Goal: Information Seeking & Learning: Learn about a topic

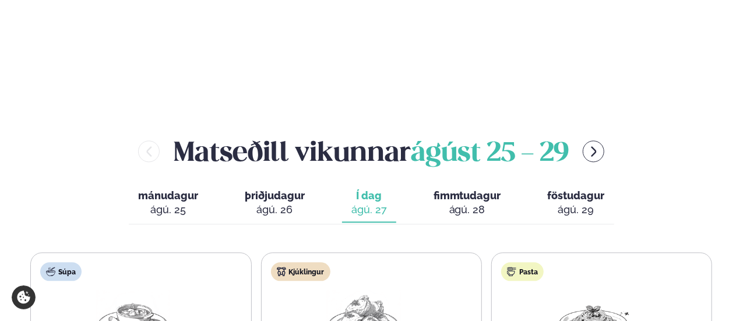
scroll to position [1282, 0]
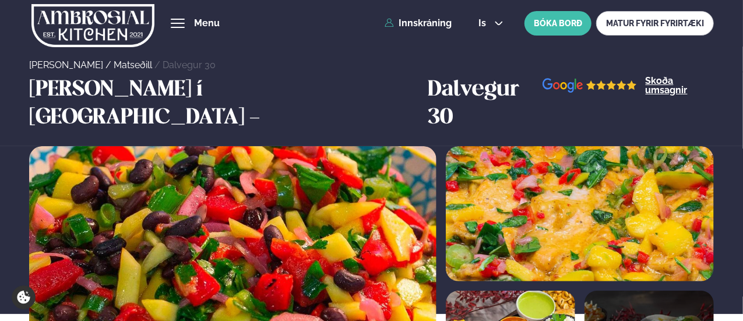
click at [183, 20] on div "hamburger" at bounding box center [178, 23] width 14 height 9
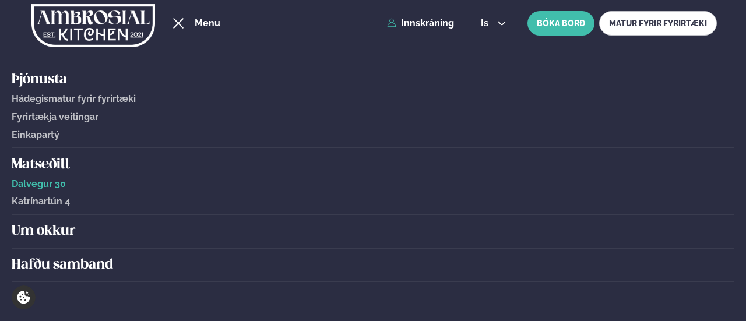
click at [67, 232] on h5 "Um okkur" at bounding box center [373, 231] width 722 height 19
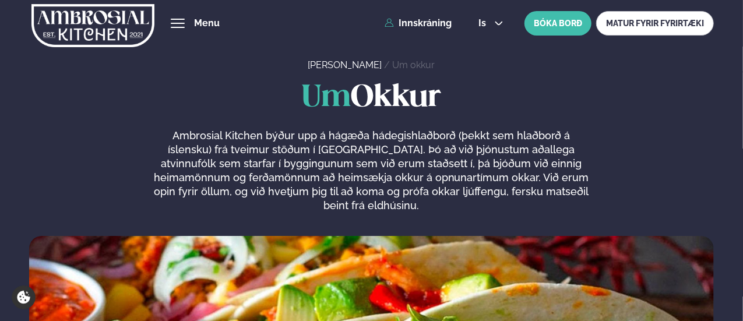
click at [180, 23] on span "hamburger" at bounding box center [178, 23] width 14 height 1
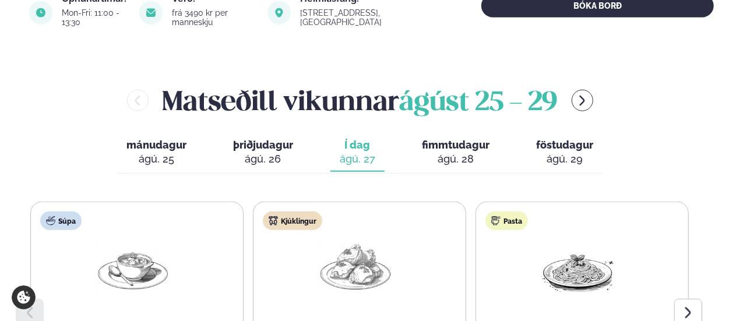
scroll to position [466, 0]
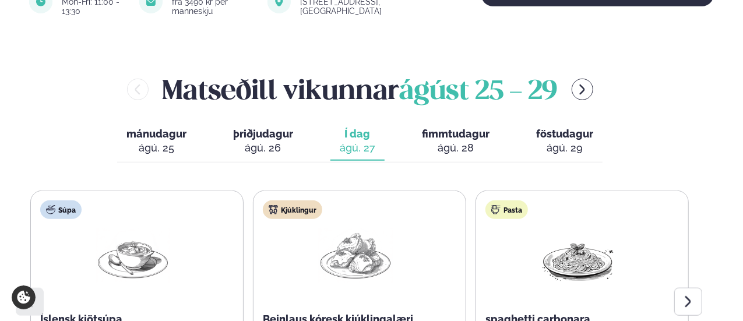
click at [452, 128] on span "fimmtudagur" at bounding box center [456, 134] width 68 height 12
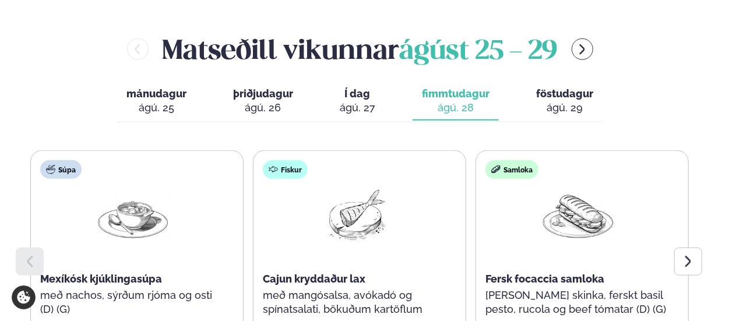
scroll to position [524, 0]
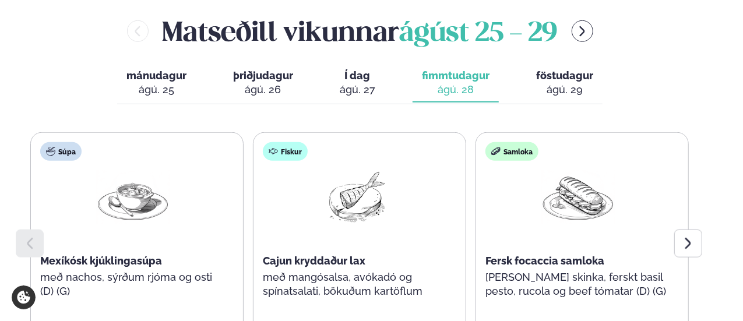
click at [548, 69] on span "föstudagur" at bounding box center [564, 75] width 57 height 12
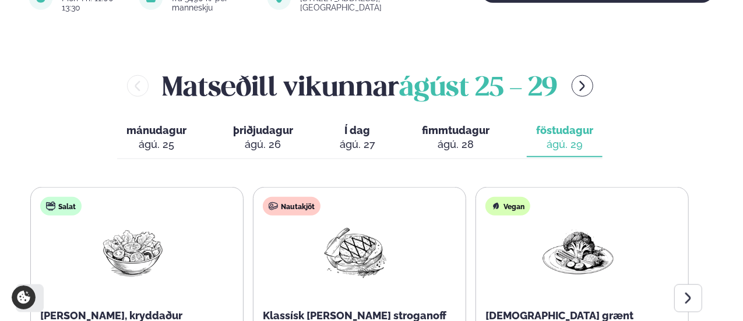
scroll to position [466, 0]
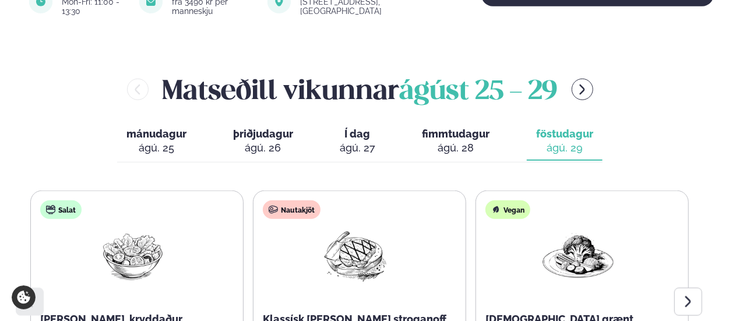
click at [142, 128] on span "mánudagur" at bounding box center [156, 134] width 60 height 12
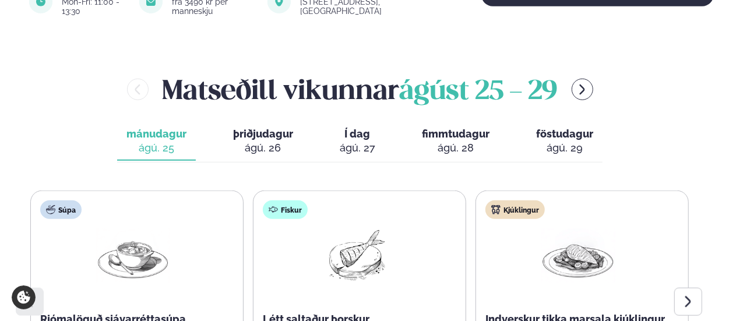
scroll to position [524, 0]
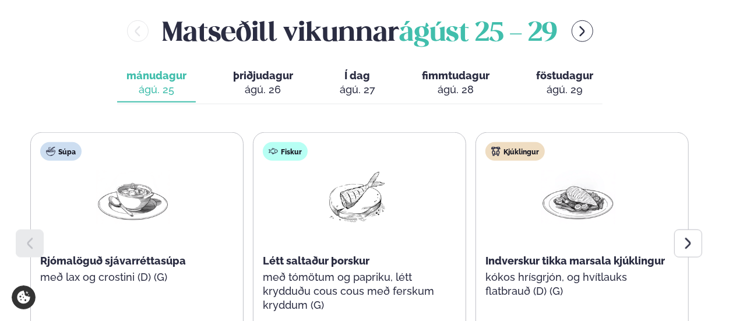
click at [267, 69] on span "þriðjudagur" at bounding box center [263, 75] width 60 height 12
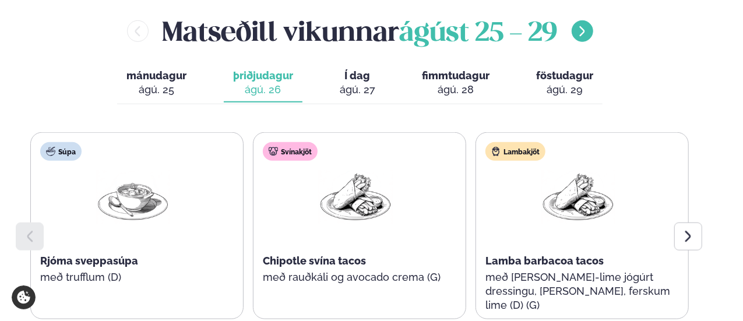
click at [588, 25] on icon "menu-btn-right" at bounding box center [582, 31] width 13 height 13
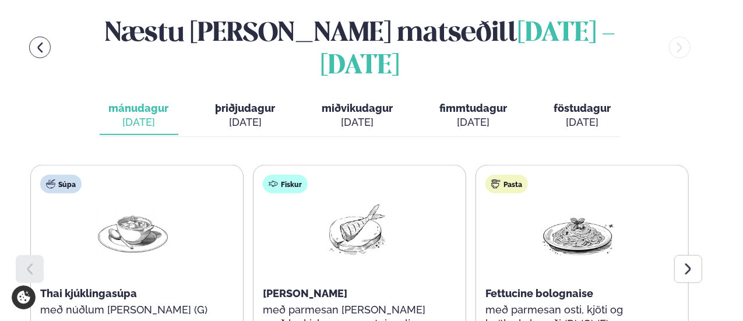
click at [270, 102] on span "þriðjudagur" at bounding box center [246, 108] width 60 height 12
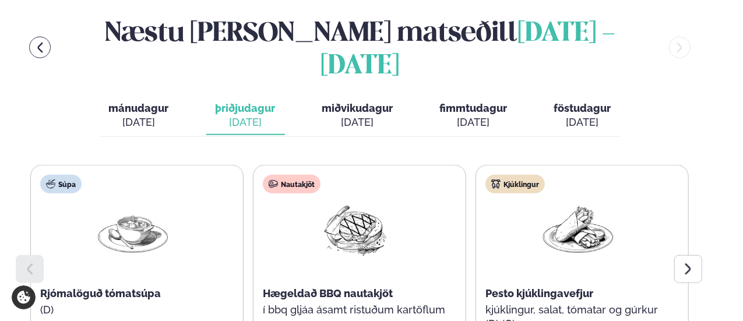
click at [365, 115] on div "sep. 3" at bounding box center [357, 122] width 71 height 14
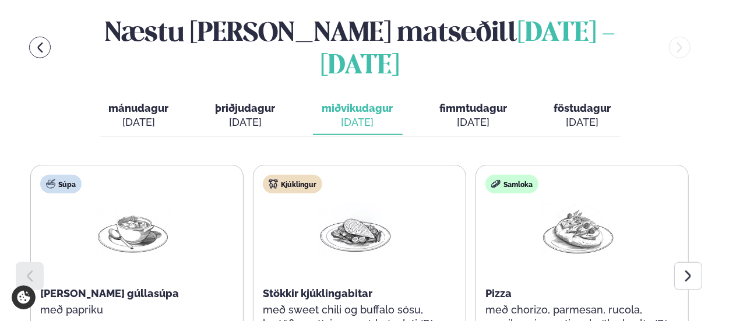
click at [456, 102] on span "fimmtudagur" at bounding box center [474, 108] width 68 height 12
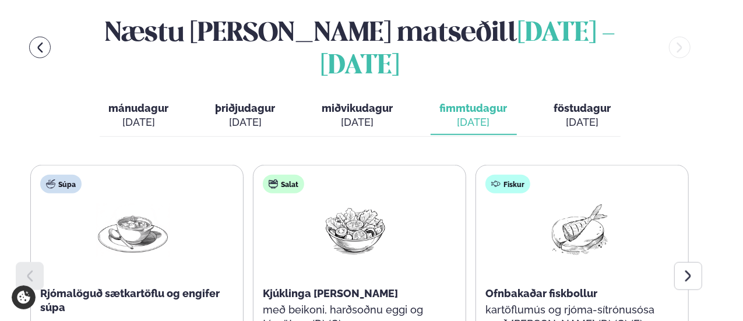
click at [559, 102] on span "föstudagur" at bounding box center [582, 108] width 57 height 12
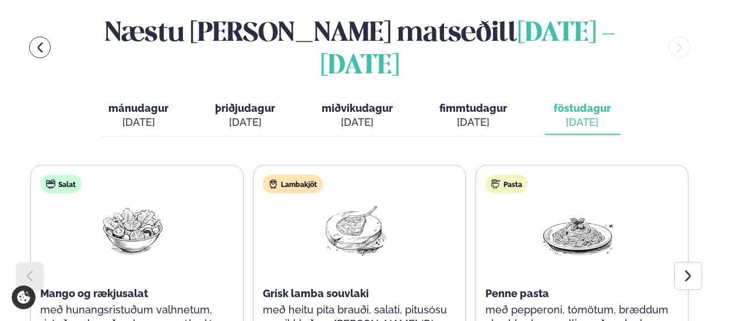
click at [484, 115] on div "sep. 4" at bounding box center [474, 122] width 68 height 14
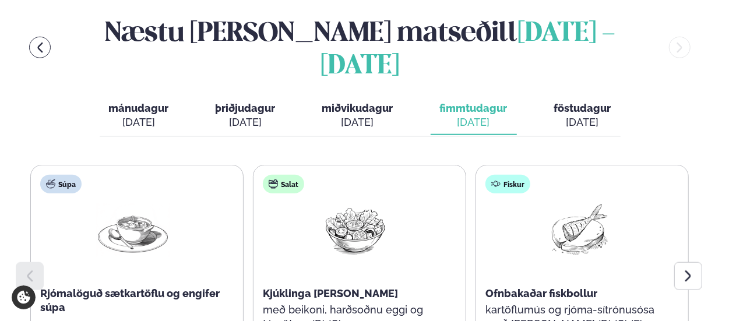
click at [364, 115] on div "sep. 3" at bounding box center [357, 122] width 71 height 14
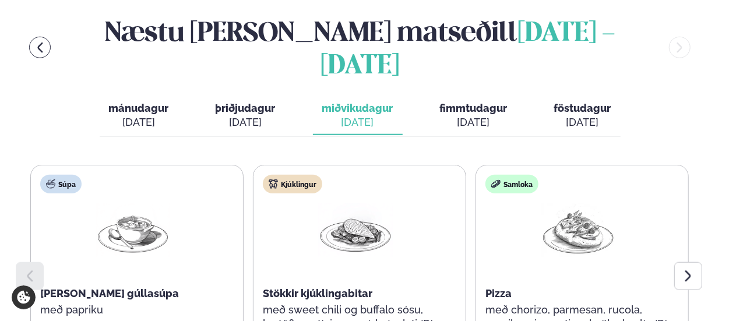
click at [252, 115] on div "sep. 2" at bounding box center [246, 122] width 60 height 14
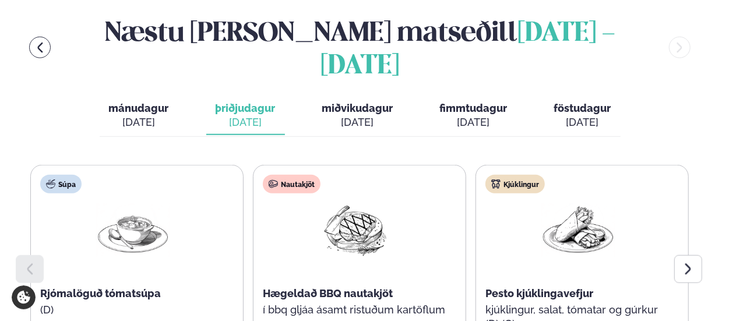
drag, startPoint x: 156, startPoint y: 48, endPoint x: 170, endPoint y: 47, distance: 14.0
click at [157, 102] on span "mánudagur" at bounding box center [139, 108] width 60 height 12
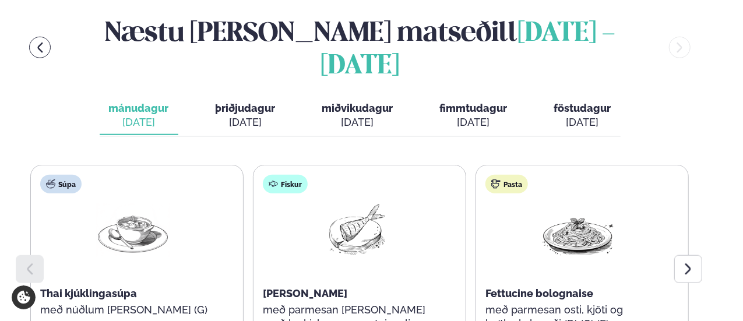
click at [260, 102] on span "þriðjudagur" at bounding box center [246, 108] width 60 height 12
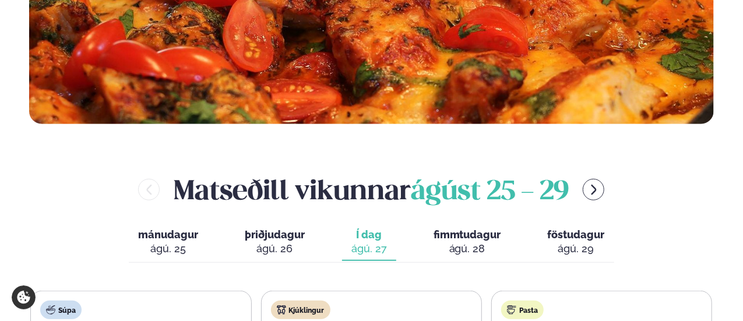
scroll to position [583, 0]
